Goal: Task Accomplishment & Management: Use online tool/utility

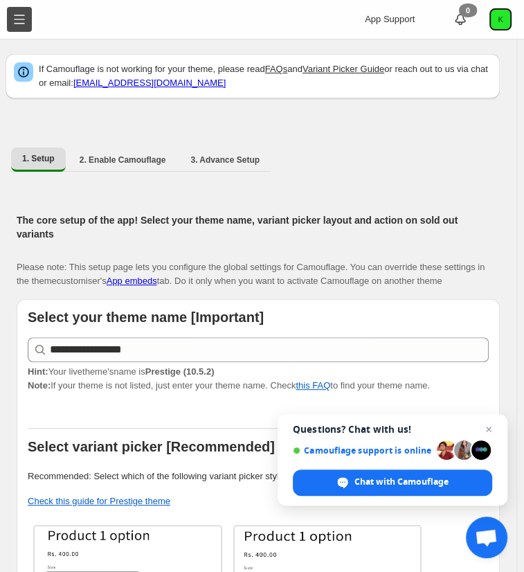
click at [15, 24] on button "Toggle menu" at bounding box center [19, 19] width 25 height 25
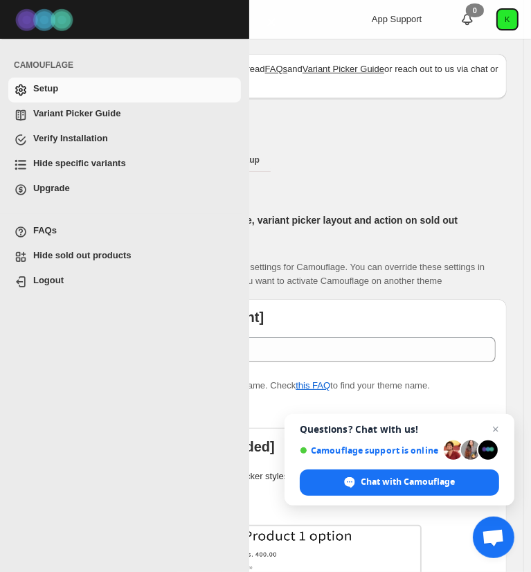
click at [72, 162] on span "Hide specific variants" at bounding box center [79, 163] width 93 height 10
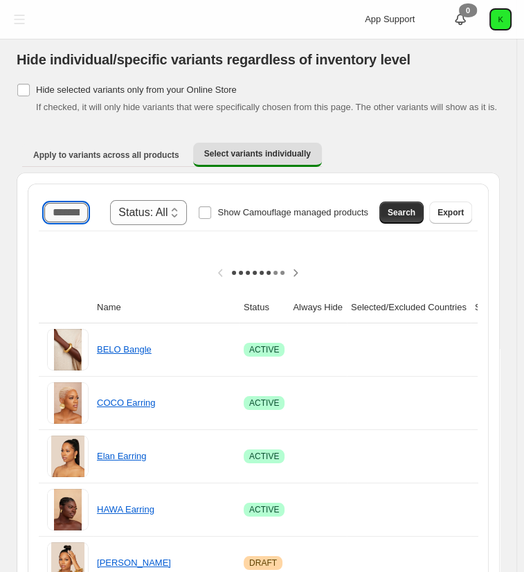
click at [72, 215] on input "Search product name" at bounding box center [66, 212] width 44 height 19
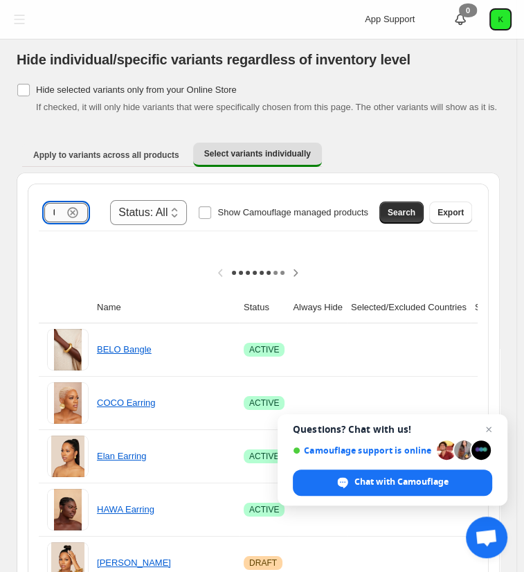
scroll to position [0, 1]
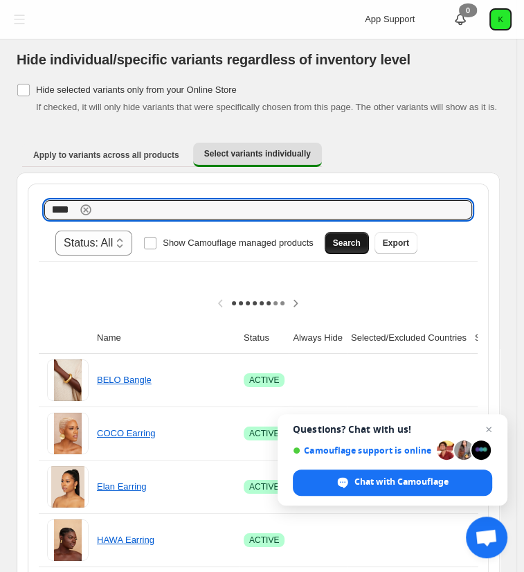
type input "****"
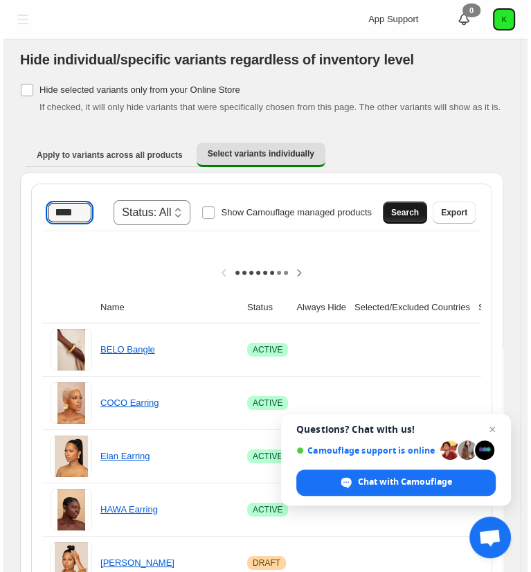
scroll to position [0, 0]
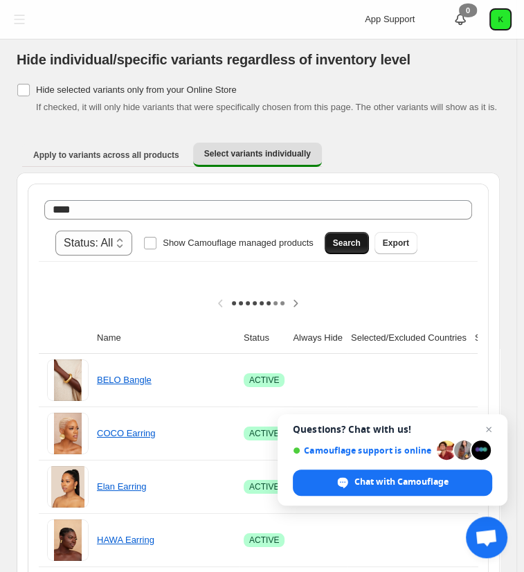
click at [369, 232] on button "Search" at bounding box center [347, 243] width 44 height 22
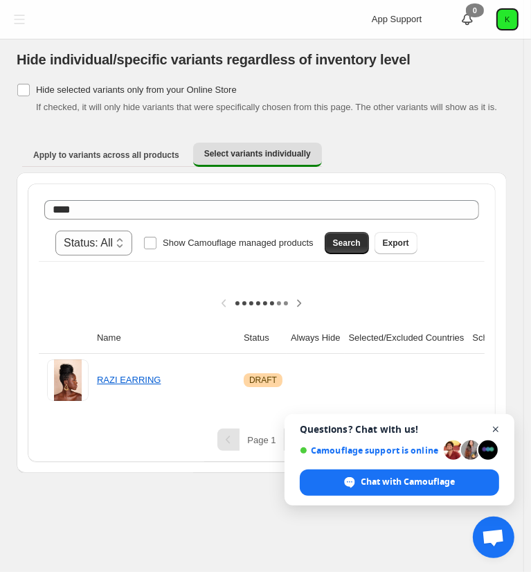
click at [495, 430] on span "Open chat" at bounding box center [496, 429] width 17 height 17
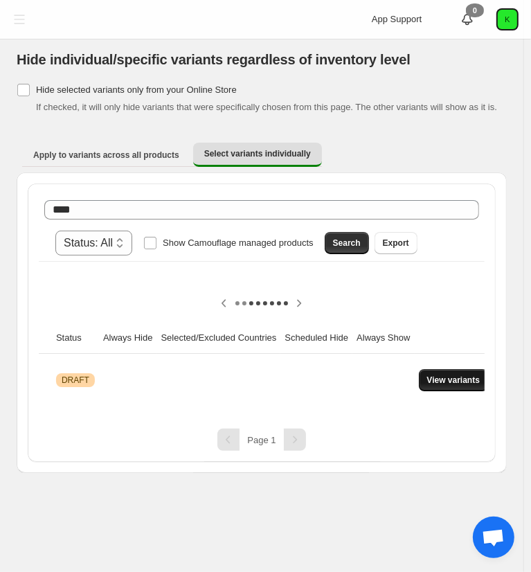
scroll to position [0, 187]
click at [443, 375] on span "View variants" at bounding box center [454, 380] width 53 height 11
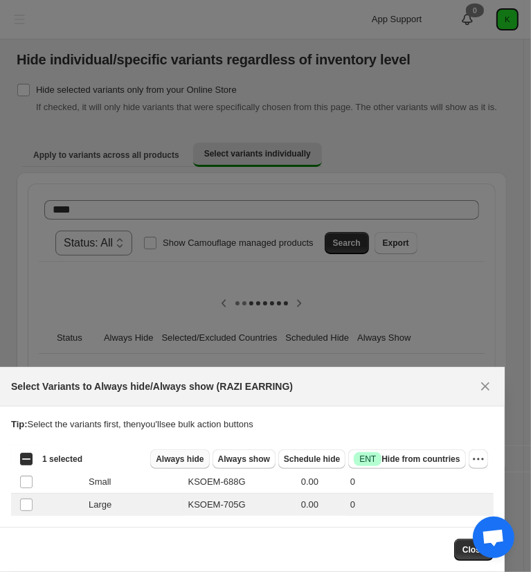
click at [191, 463] on span "Always hide" at bounding box center [180, 459] width 48 height 11
